Goal: Find specific page/section: Find specific page/section

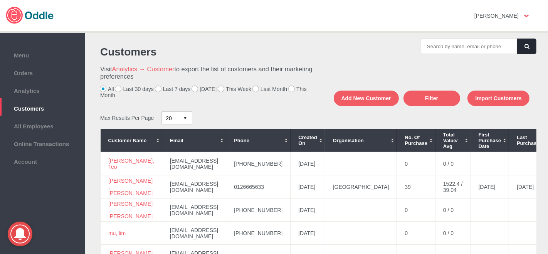
click at [195, 88] on label "[DATE]" at bounding box center [204, 89] width 25 height 6
click at [0, 0] on input "[DATE]" at bounding box center [0, 0] width 0 height 0
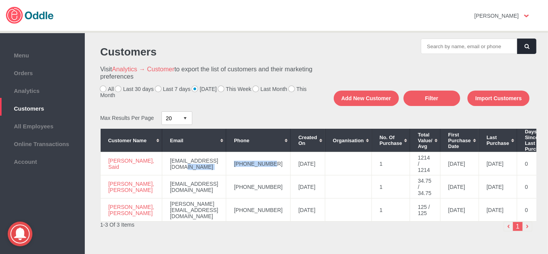
drag, startPoint x: 274, startPoint y: 165, endPoint x: 236, endPoint y: 165, distance: 37.8
click at [220, 169] on tr "[PERSON_NAME], [PERSON_NAME] [EMAIL_ADDRESS][DOMAIN_NAME] [PHONE_NUMBER] [DATE]…" at bounding box center [376, 163] width 550 height 23
copy tr "+60193058590"
drag, startPoint x: 126, startPoint y: 169, endPoint x: 111, endPoint y: 162, distance: 16.6
click at [108, 163] on td "Adam, Said" at bounding box center [132, 163] width 62 height 23
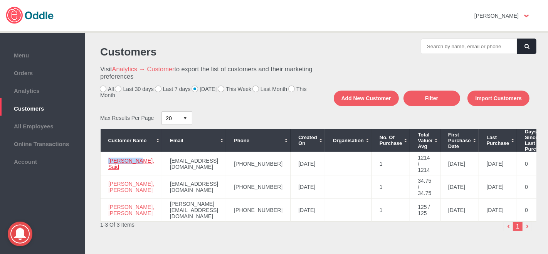
copy link "Adam, Said"
drag, startPoint x: 274, startPoint y: 190, endPoint x: 236, endPoint y: 187, distance: 38.3
click at [230, 190] on td "+601116333915" at bounding box center [258, 186] width 64 height 23
copy td "+601116333915"
drag, startPoint x: 123, startPoint y: 192, endPoint x: 109, endPoint y: 187, distance: 14.8
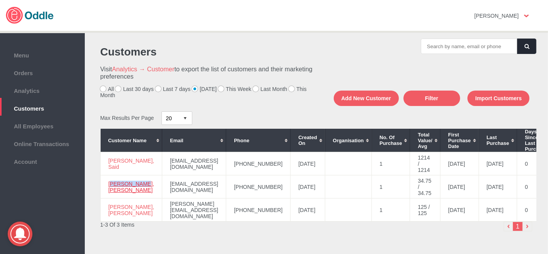
click at [109, 187] on td "Jessica, Wai" at bounding box center [132, 186] width 62 height 23
click at [131, 193] on td "Jessica, Wai" at bounding box center [132, 186] width 62 height 23
drag, startPoint x: 123, startPoint y: 191, endPoint x: 106, endPoint y: 185, distance: 17.9
click at [106, 185] on td "Jessica, Wai" at bounding box center [132, 186] width 62 height 23
copy link "Jessica, Wai"
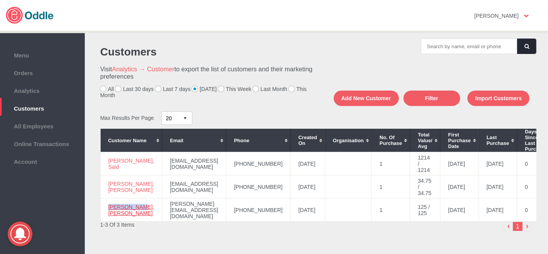
drag, startPoint x: 121, startPoint y: 214, endPoint x: 108, endPoint y: 208, distance: 14.5
click at [108, 208] on td "Nicole, Yap" at bounding box center [132, 210] width 62 height 23
copy link "Nicole, Yap"
drag, startPoint x: 275, startPoint y: 213, endPoint x: 235, endPoint y: 212, distance: 40.5
click at [232, 214] on td "+60122357992" at bounding box center [258, 210] width 64 height 23
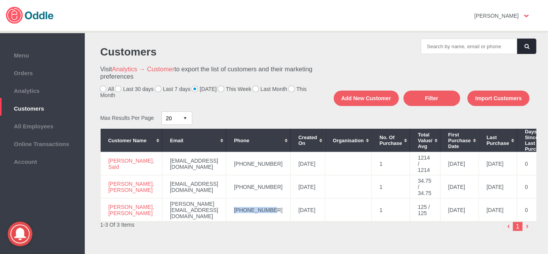
copy td "+60122357992"
click at [36, 81] on li "Analytics" at bounding box center [42, 89] width 85 height 18
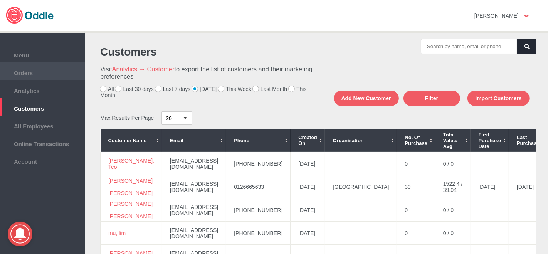
click at [56, 75] on span "Orders" at bounding box center [42, 72] width 77 height 8
